Goal: Task Accomplishment & Management: Manage account settings

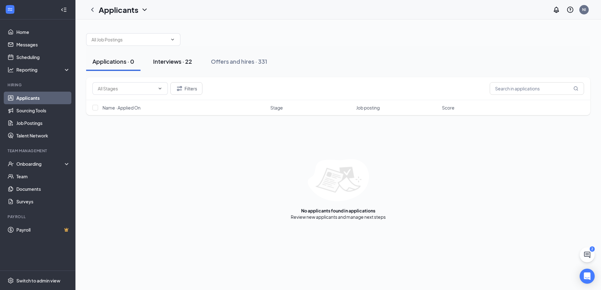
click at [184, 63] on div "Interviews · 22" at bounding box center [172, 62] width 39 height 8
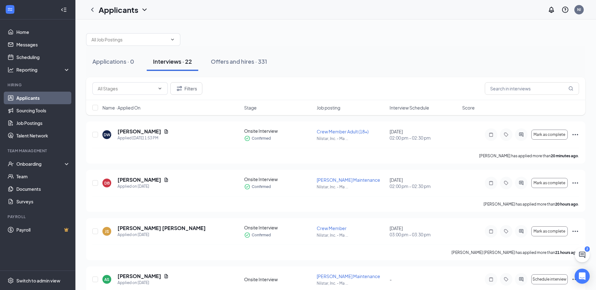
click at [414, 112] on div "Name · Applied On Stage Job posting Interview Schedule Score" at bounding box center [335, 107] width 499 height 15
click at [414, 108] on span "Interview Schedule" at bounding box center [410, 108] width 40 height 6
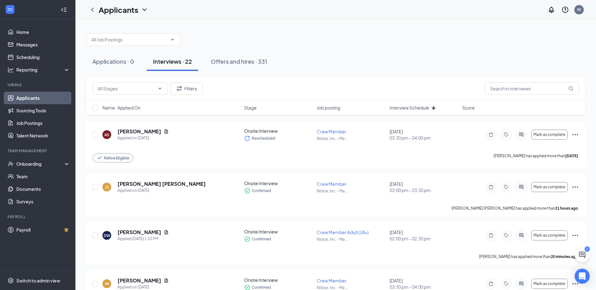
click at [425, 109] on span "Interview Schedule" at bounding box center [410, 108] width 40 height 6
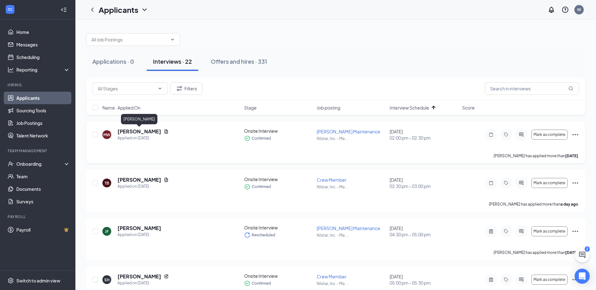
drag, startPoint x: 120, startPoint y: 130, endPoint x: 160, endPoint y: 133, distance: 40.6
click at [160, 133] on h5 "Martell Whiteman" at bounding box center [140, 131] width 44 height 7
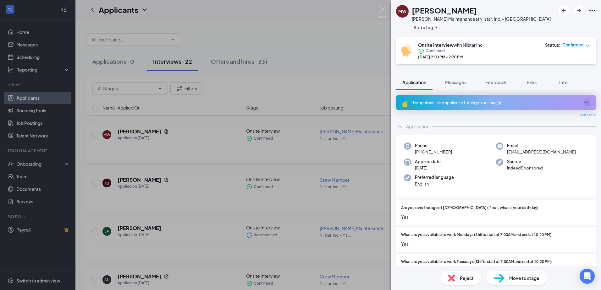
drag, startPoint x: 169, startPoint y: 96, endPoint x: 155, endPoint y: 122, distance: 29.7
click at [152, 122] on div "MW Martell Whiteman Porter Maintenance at Nilstar, Inc. - Mandan Main St Add a …" at bounding box center [300, 145] width 601 height 290
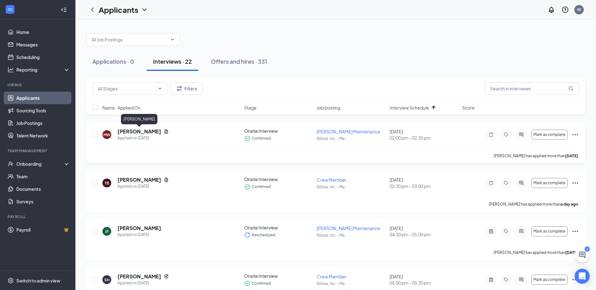
drag, startPoint x: 115, startPoint y: 132, endPoint x: 159, endPoint y: 129, distance: 44.1
click at [159, 129] on div "MW Martell Whiteman Applied on Sep 11" at bounding box center [171, 134] width 138 height 13
copy h5 "Martell Whiteman"
